Goal: Find specific page/section: Find specific page/section

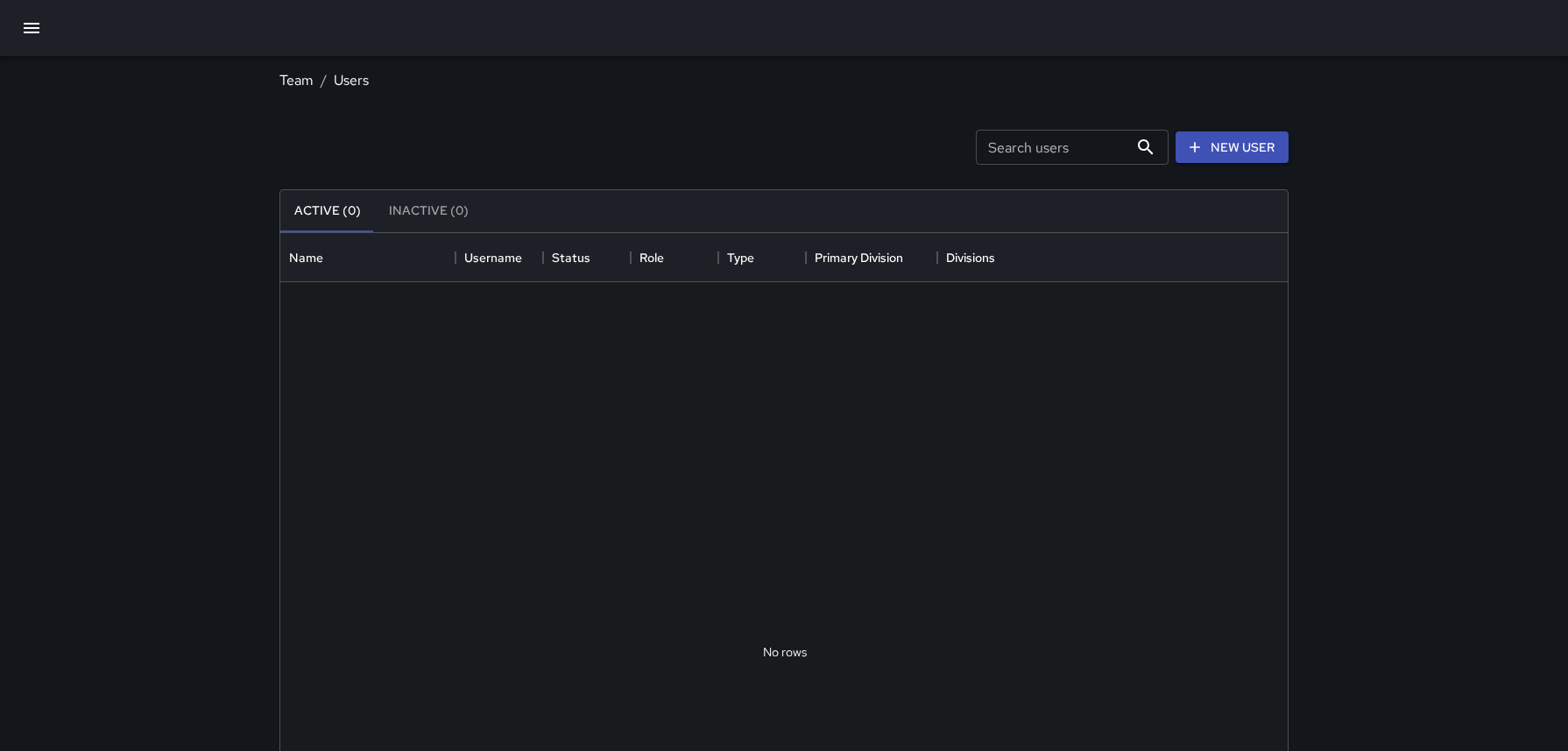
scroll to position [789, 1007]
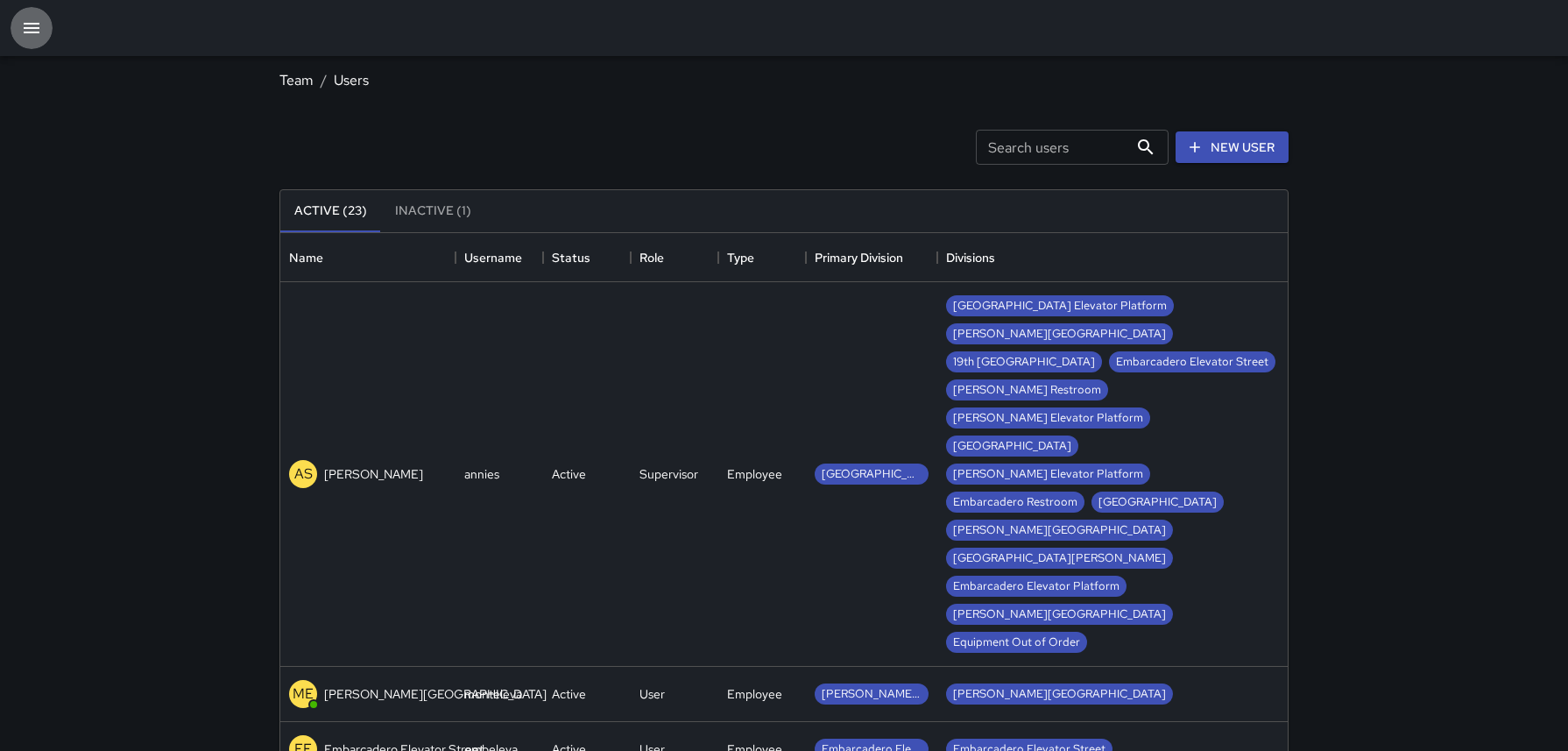
click at [17, 14] on button "button" at bounding box center [32, 28] width 42 height 42
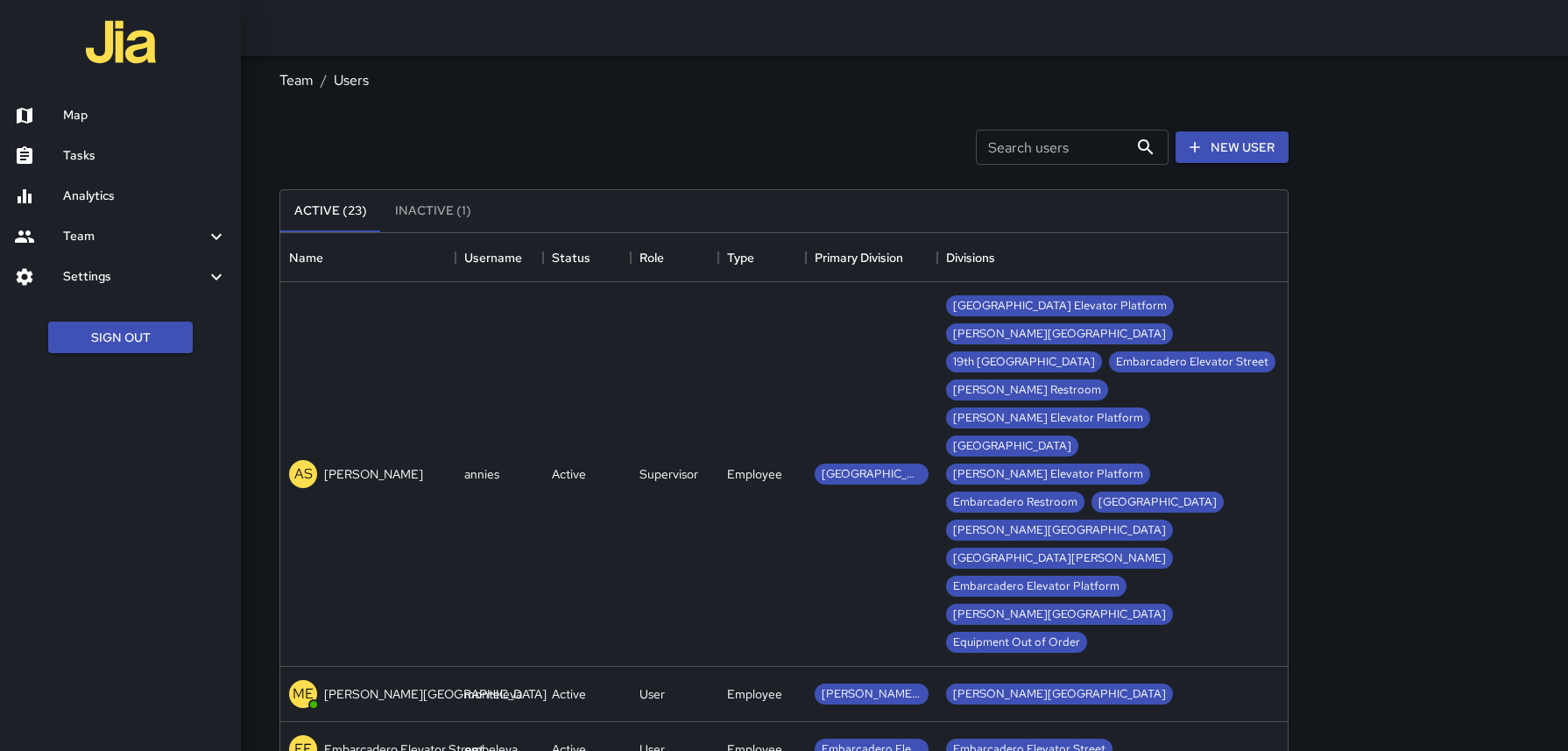
click at [73, 111] on h6 "Map" at bounding box center [145, 116] width 164 height 19
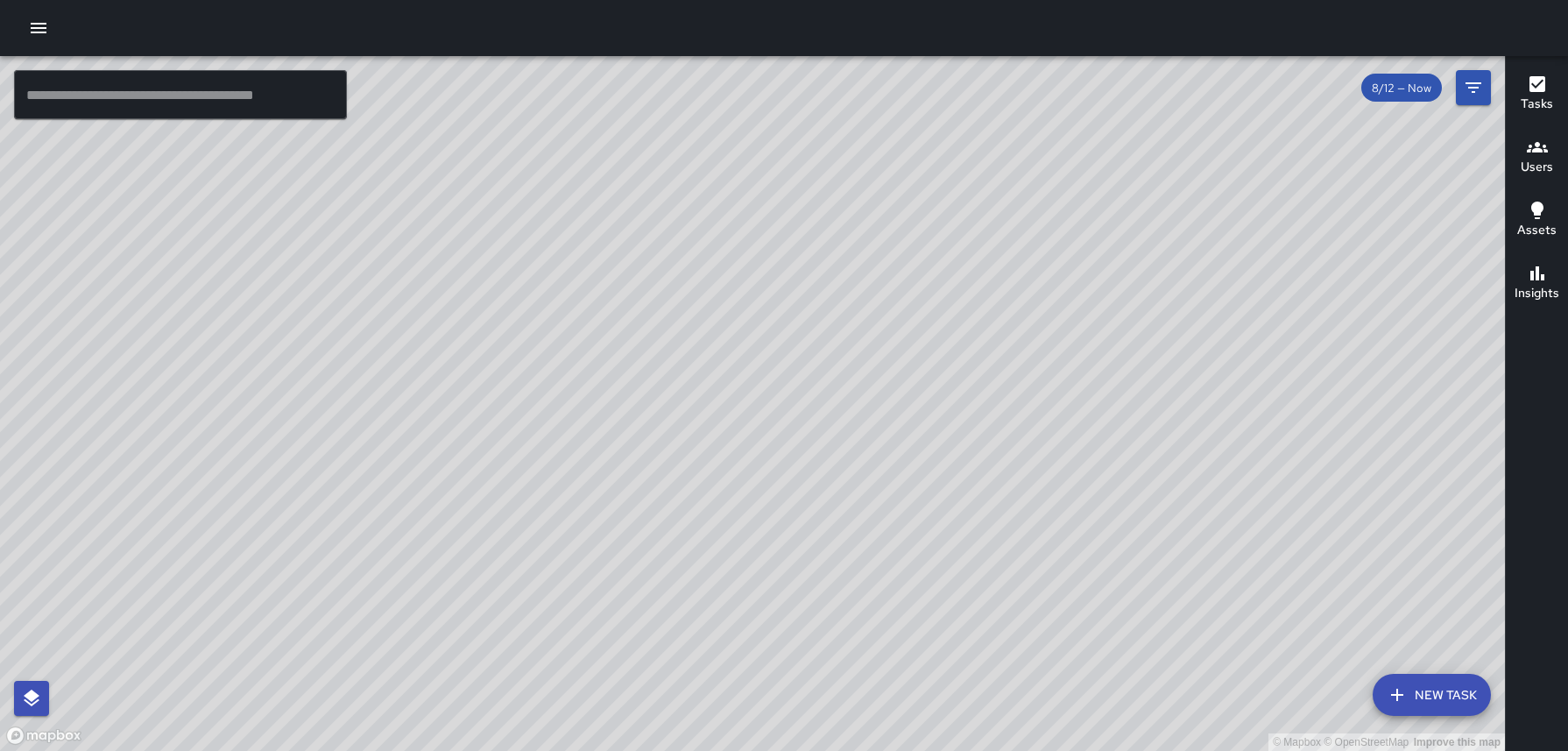
click at [1540, 150] on icon "button" at bounding box center [1537, 147] width 21 height 11
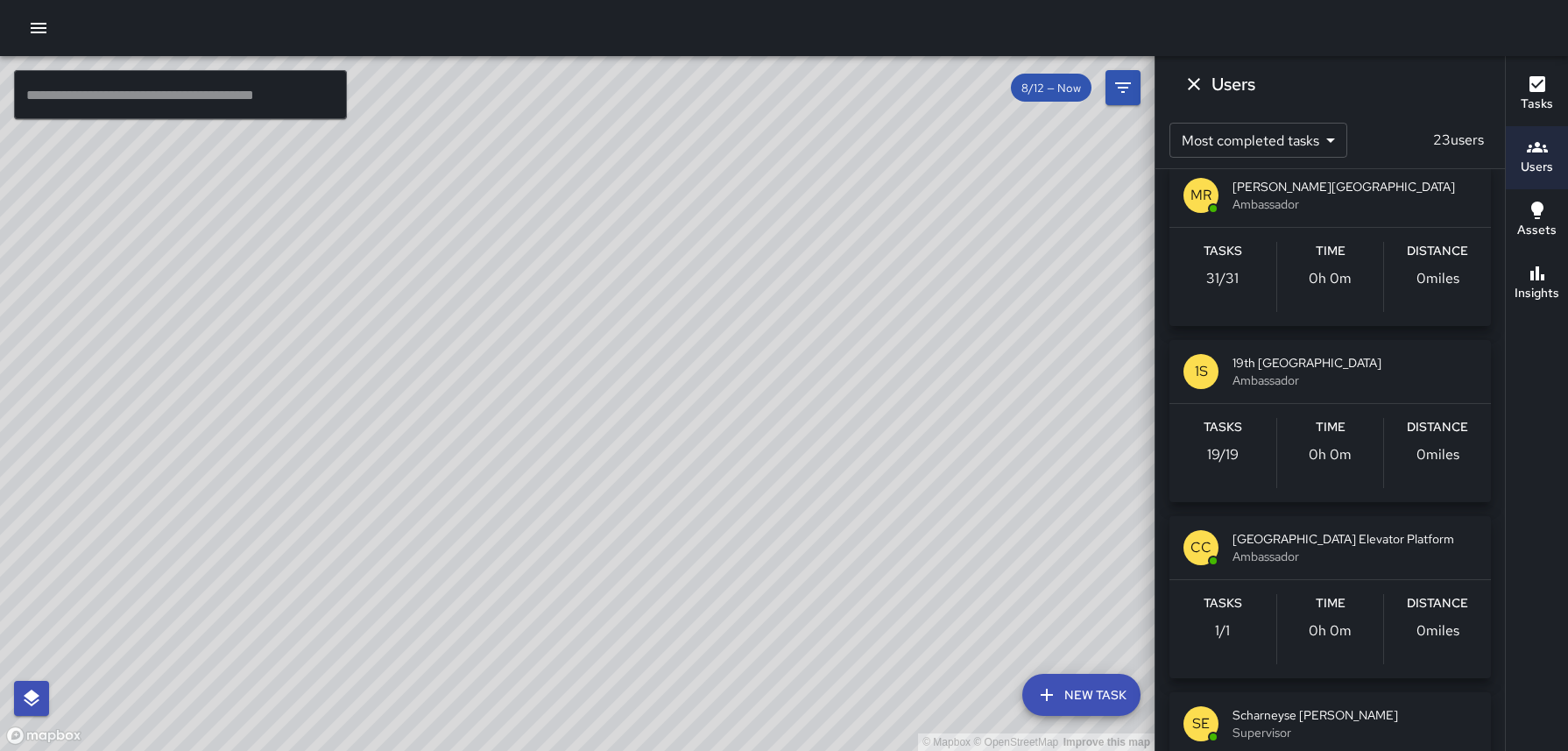
scroll to position [2052, 0]
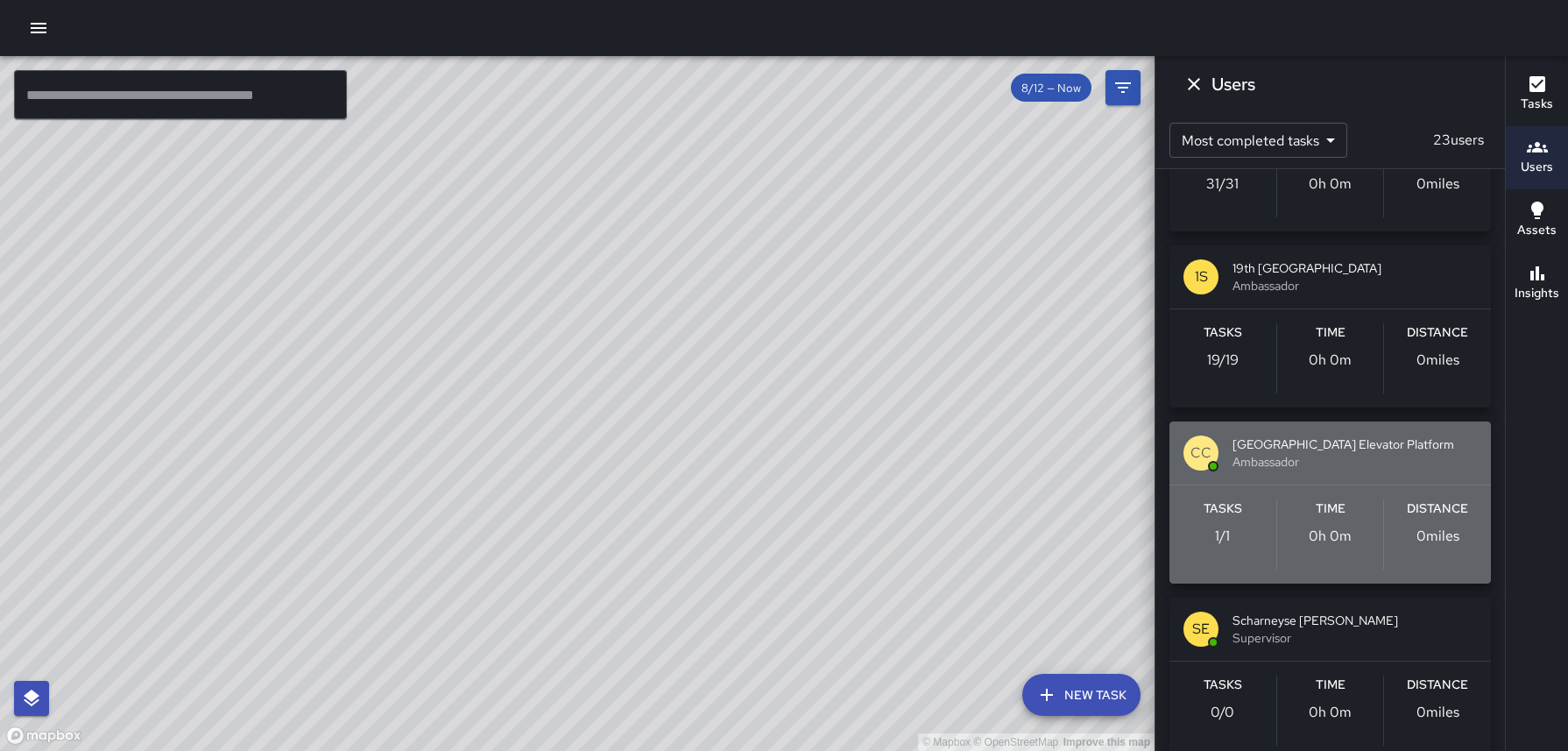
click at [1264, 543] on div "Tasks 1 / 1" at bounding box center [1222, 534] width 107 height 70
